Goal: Transaction & Acquisition: Obtain resource

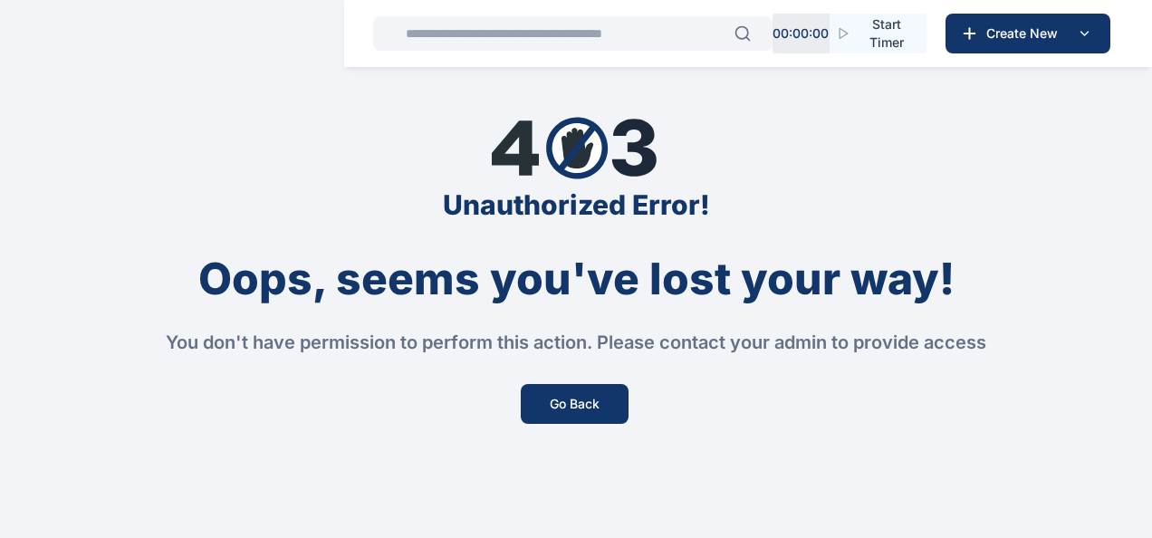
click at [573, 424] on div "Unauthorized Error! Oops, seems you've lost your way! You don't have permission…" at bounding box center [576, 269] width 1152 height 538
click at [586, 403] on button "Go Back" at bounding box center [575, 404] width 108 height 40
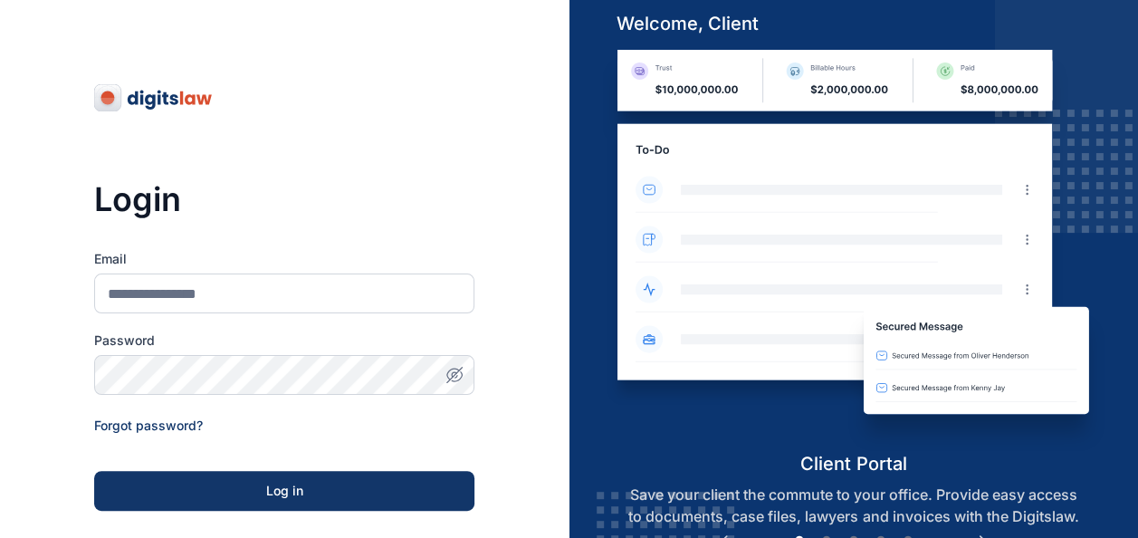
scroll to position [288, 0]
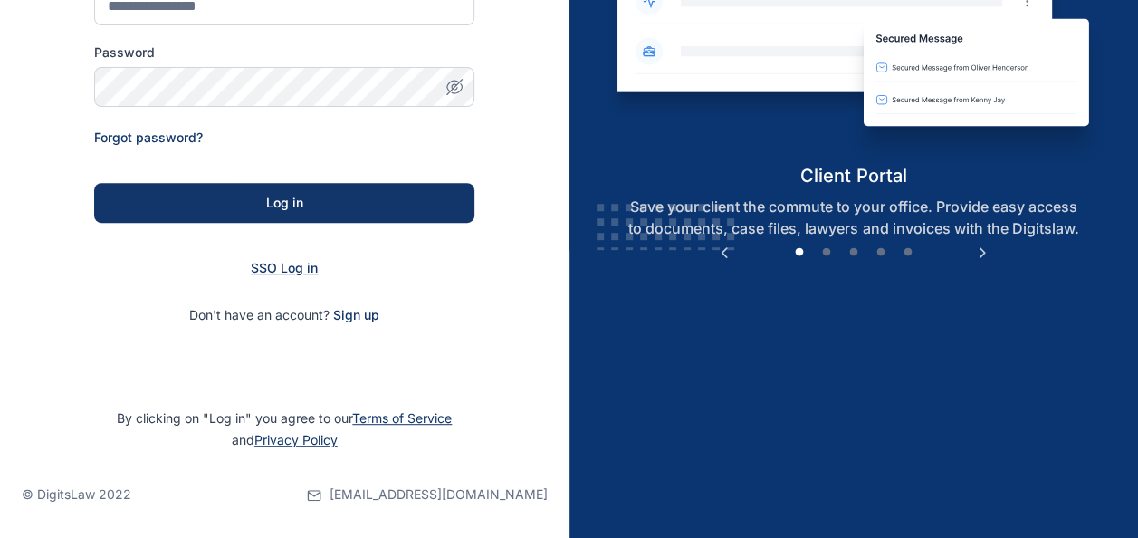
click at [310, 273] on span "SSO Log in" at bounding box center [284, 267] width 67 height 15
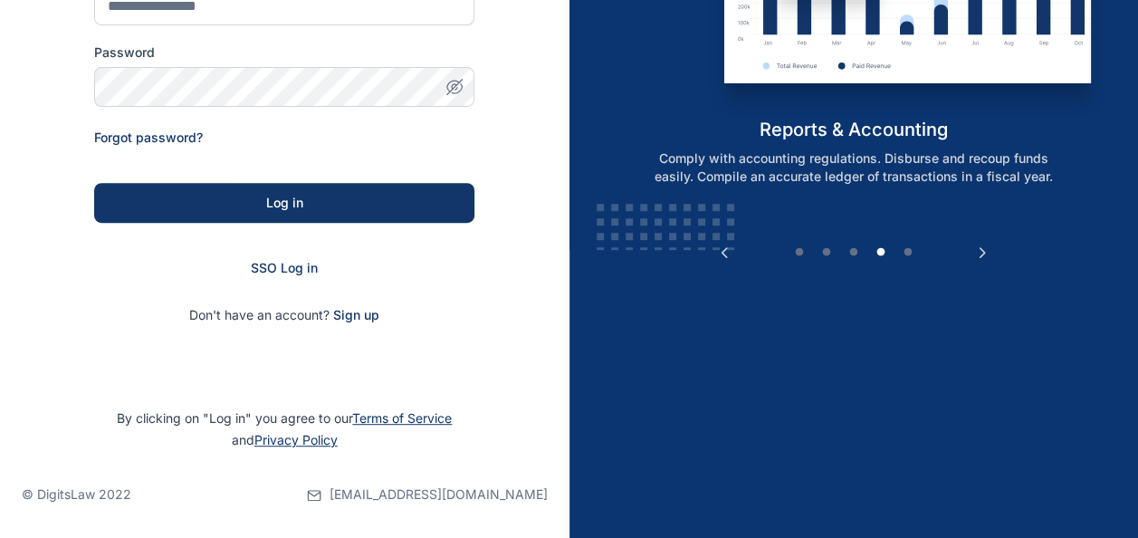
click at [264, 275] on div "SSO Log in" at bounding box center [284, 268] width 380 height 18
click at [270, 266] on span "SSO Log in" at bounding box center [284, 267] width 67 height 15
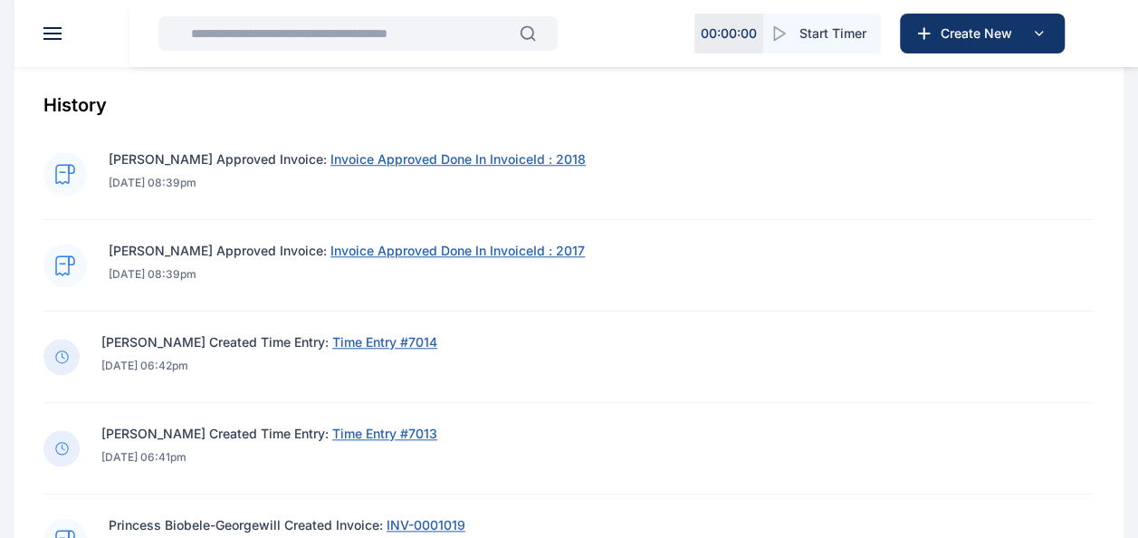
scroll to position [724, 0]
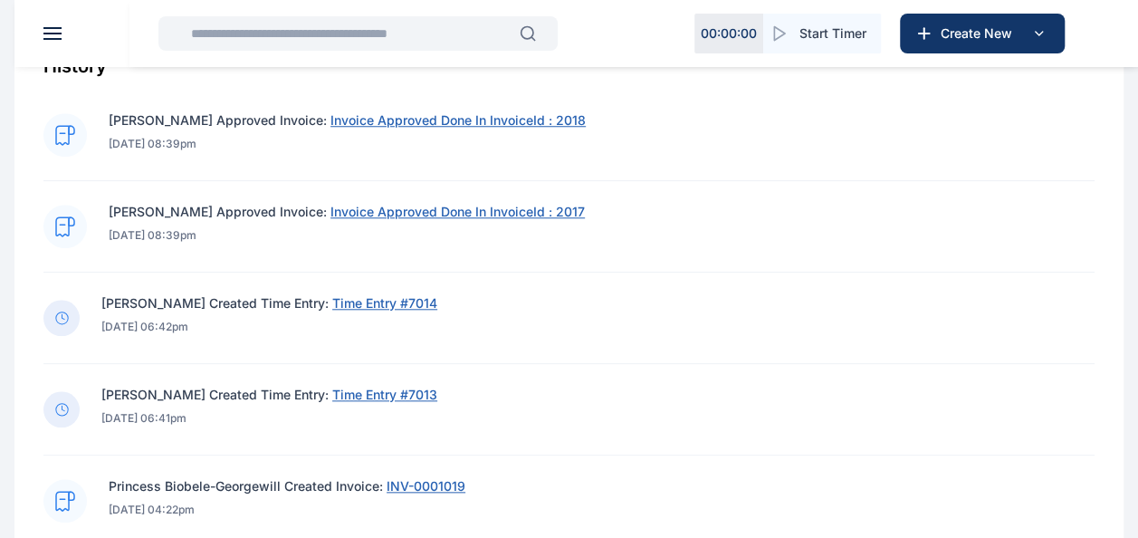
click at [373, 208] on span "Invoice Approved Done In InvoiceId : 2017" at bounding box center [458, 211] width 254 height 15
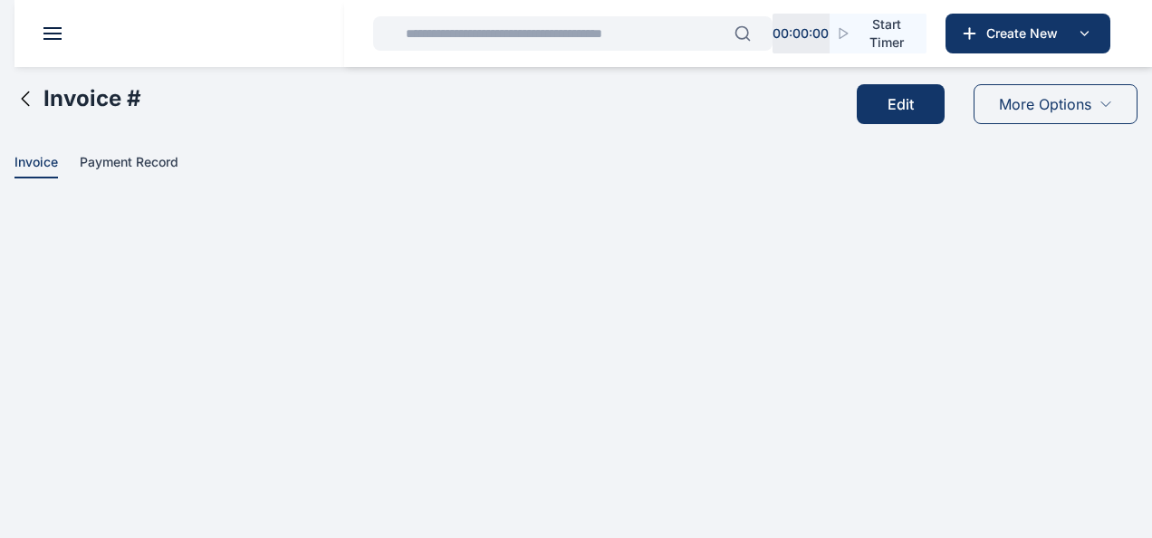
click at [612, 207] on html "00 : 00 : 00 Start Timer Create New Dashboard dashboard Conflict-Check conflict…" at bounding box center [576, 103] width 1152 height 207
click at [34, 92] on icon at bounding box center [25, 99] width 22 height 22
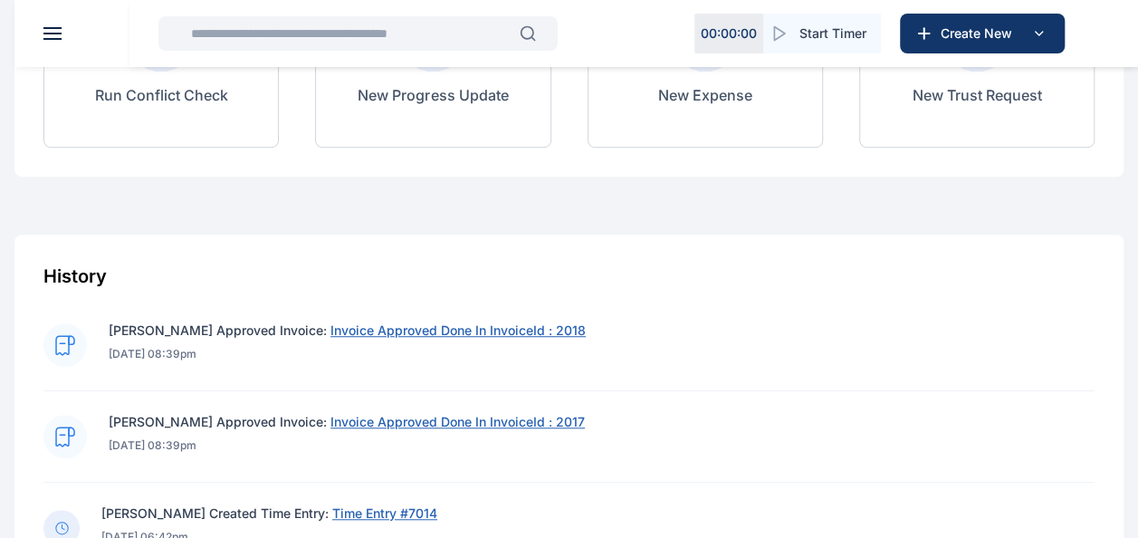
scroll to position [543, 0]
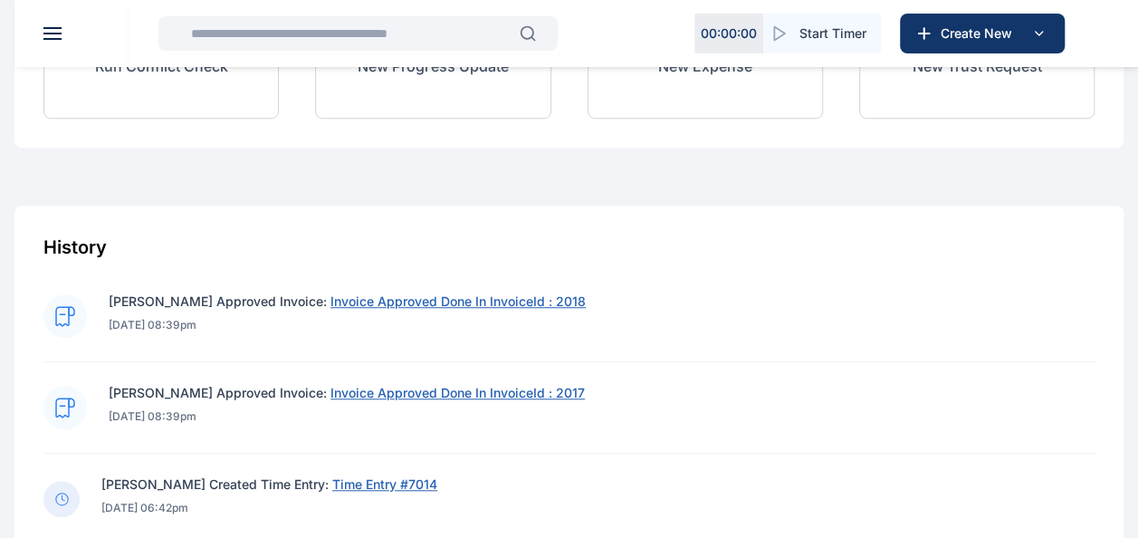
click at [485, 304] on span "Invoice Approved Done In InvoiceId : 2018" at bounding box center [458, 300] width 255 height 15
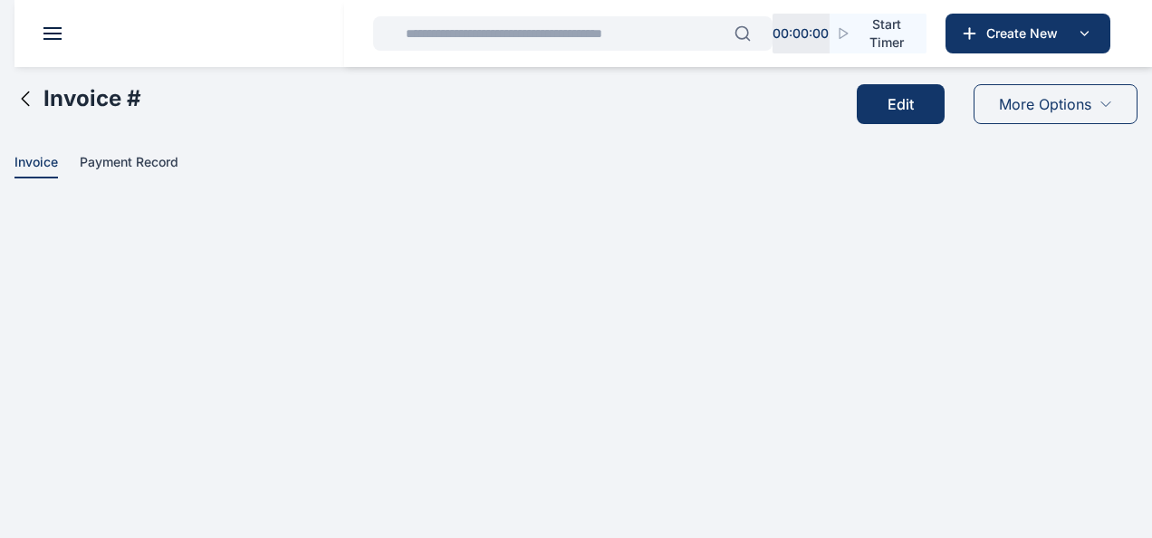
click at [1066, 113] on span "More Options" at bounding box center [1045, 104] width 92 height 22
click at [1107, 113] on div "More Options" at bounding box center [1055, 104] width 164 height 40
click at [30, 101] on icon at bounding box center [25, 99] width 22 height 22
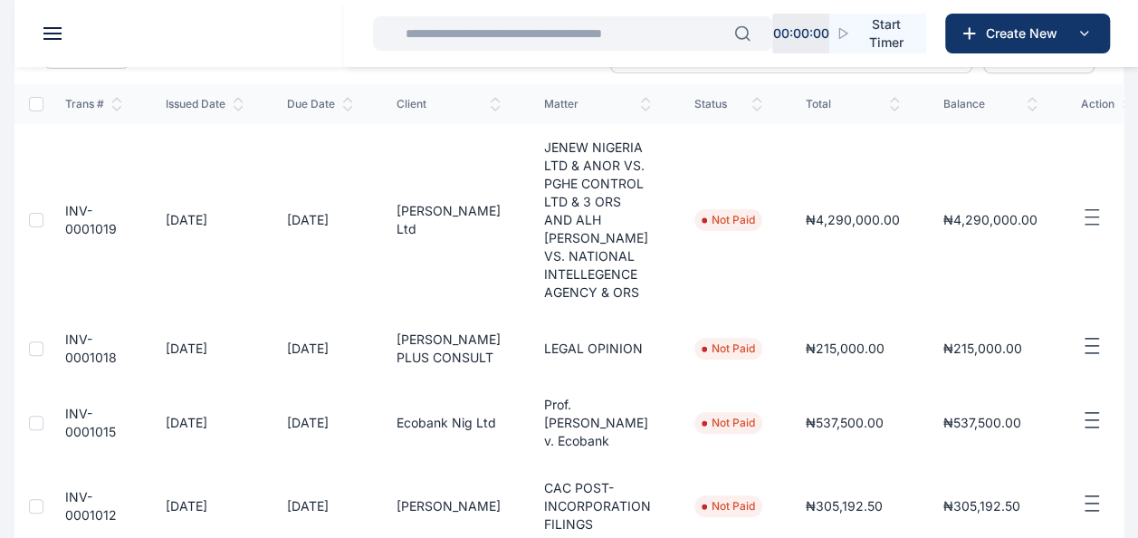
scroll to position [91, 0]
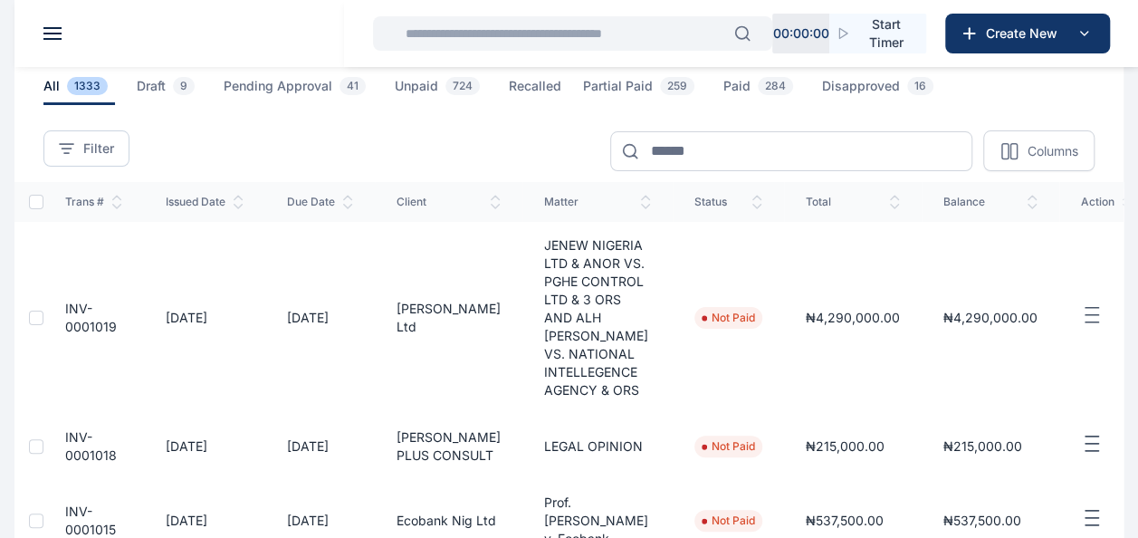
click at [71, 308] on span "INV-0001019" at bounding box center [91, 318] width 52 height 34
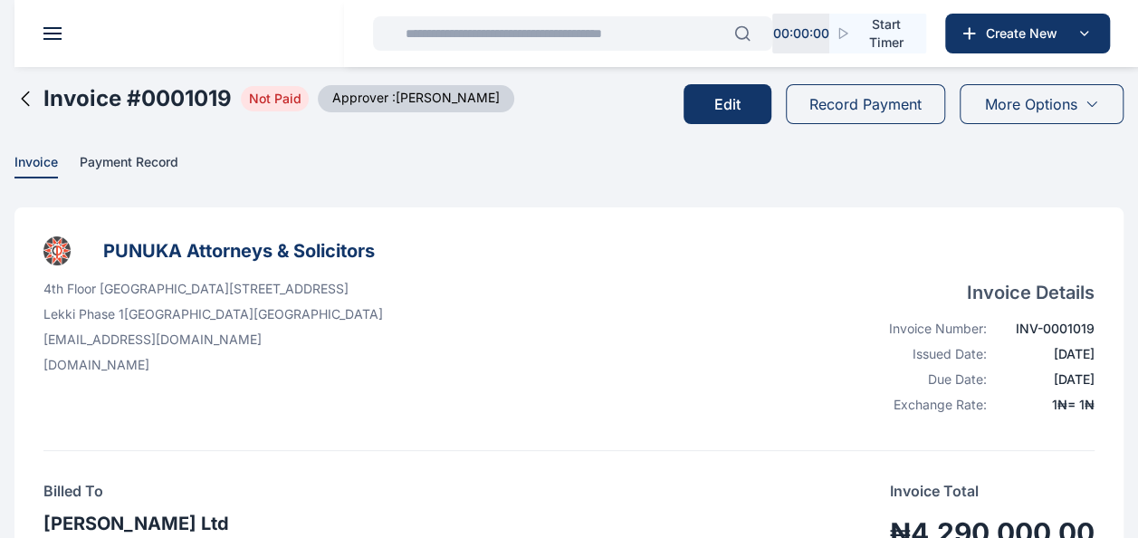
click at [980, 110] on div "More Options" at bounding box center [1042, 104] width 164 height 40
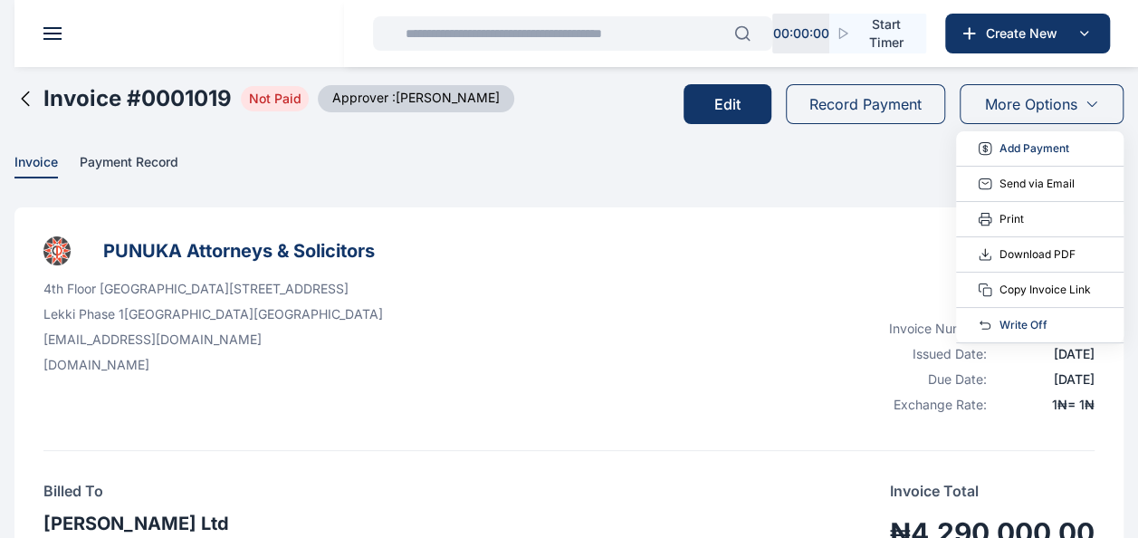
click at [1032, 221] on li "Print" at bounding box center [1040, 219] width 168 height 35
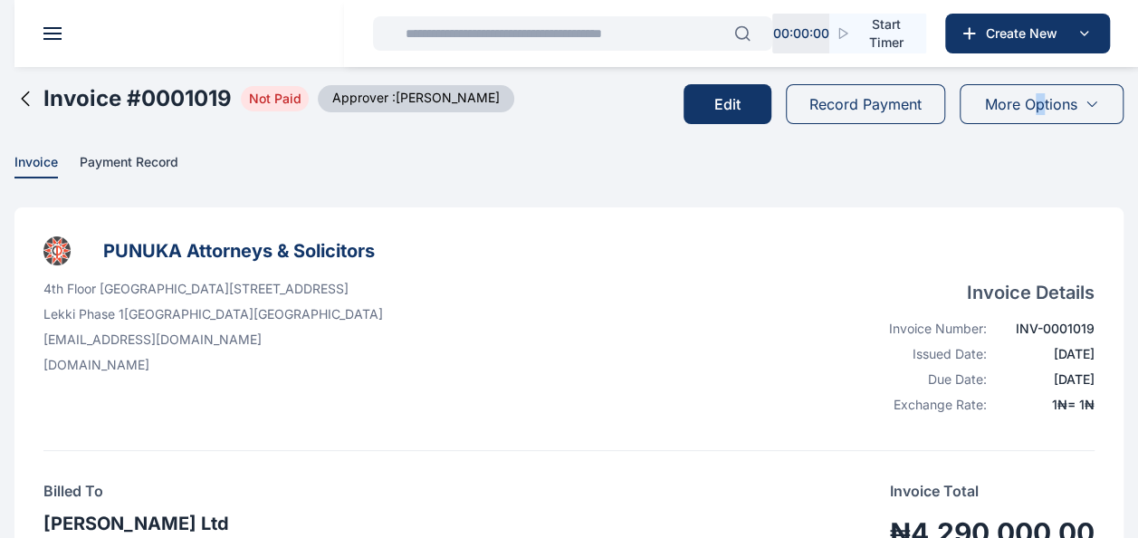
click at [1040, 101] on span "More Options" at bounding box center [1031, 104] width 92 height 22
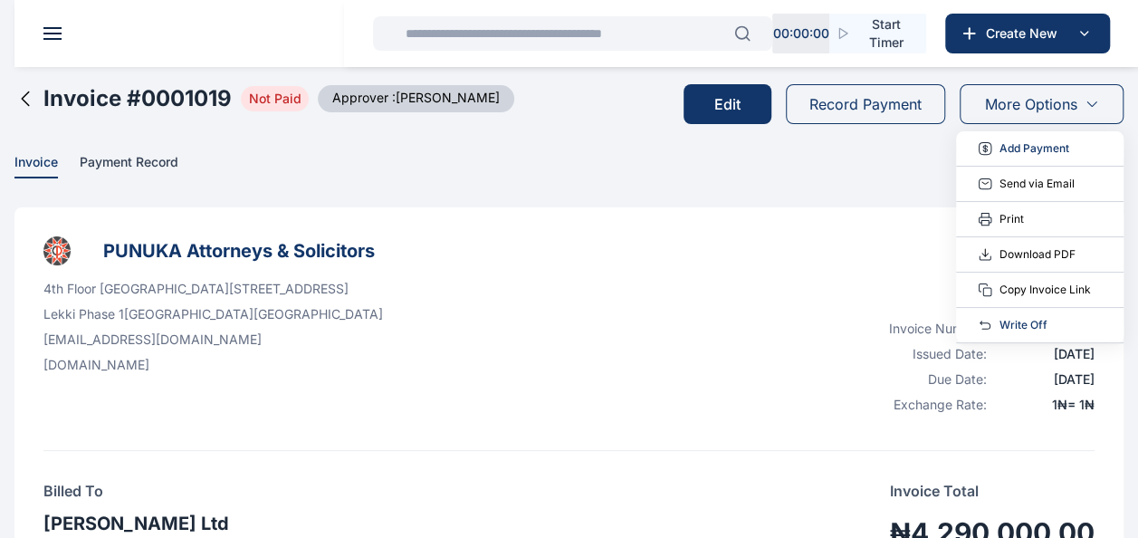
drag, startPoint x: 1040, startPoint y: 101, endPoint x: 994, endPoint y: 262, distance: 166.8
click at [1034, 254] on span "Download PDF" at bounding box center [1038, 254] width 76 height 18
